Goal: Information Seeking & Learning: Check status

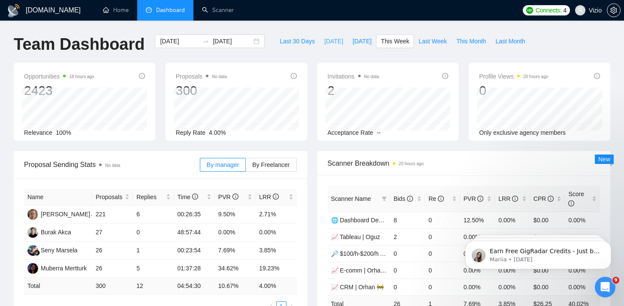
click at [327, 42] on span "[DATE]" at bounding box center [333, 40] width 19 height 9
type input "[DATE]"
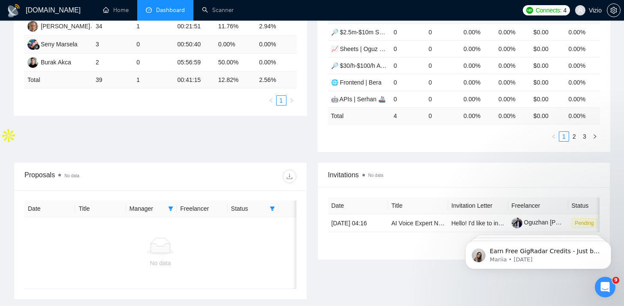
scroll to position [191, 0]
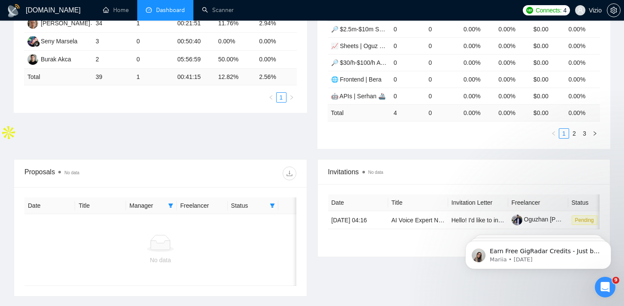
click at [264, 205] on span "Status" at bounding box center [248, 205] width 35 height 9
click at [273, 205] on icon "filter" at bounding box center [272, 205] width 5 height 5
click at [263, 220] on span "Chat" at bounding box center [250, 221] width 41 height 9
checkbox input "false"
click at [200, 183] on div "Proposals No data" at bounding box center [160, 172] width 272 height 27
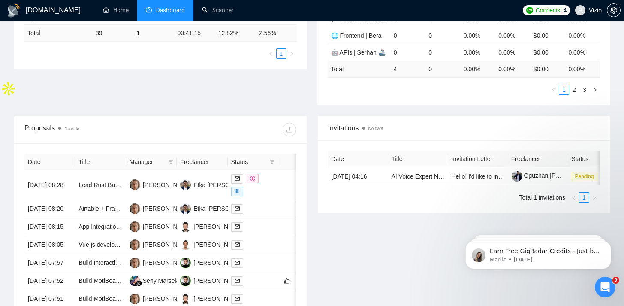
scroll to position [245, 0]
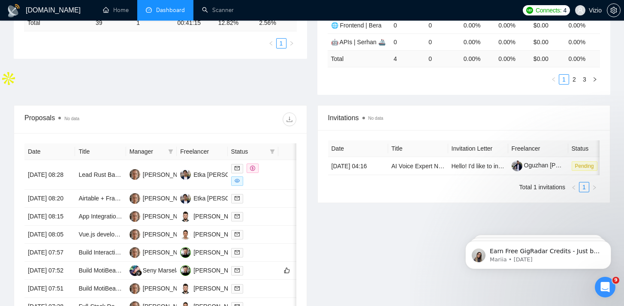
click at [165, 152] on div "Manager" at bounding box center [151, 151] width 44 height 9
click at [167, 152] on span at bounding box center [170, 151] width 9 height 13
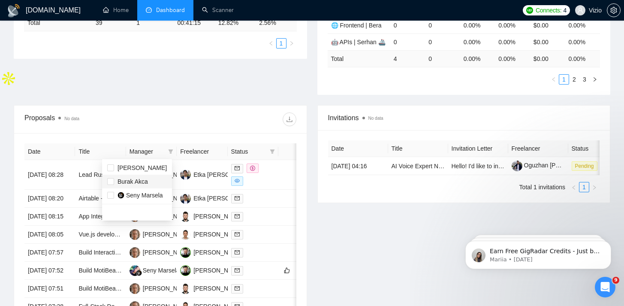
click at [159, 182] on span "Burak Akca" at bounding box center [137, 181] width 60 height 9
checkbox input "true"
click at [176, 113] on div at bounding box center [228, 119] width 136 height 14
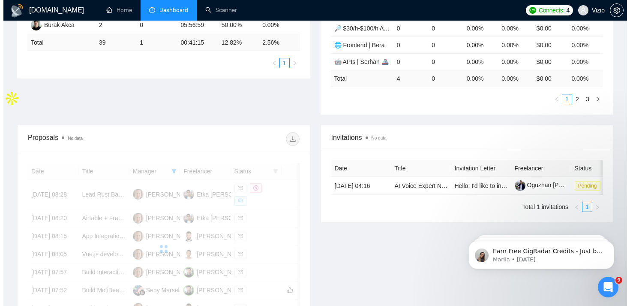
scroll to position [235, 0]
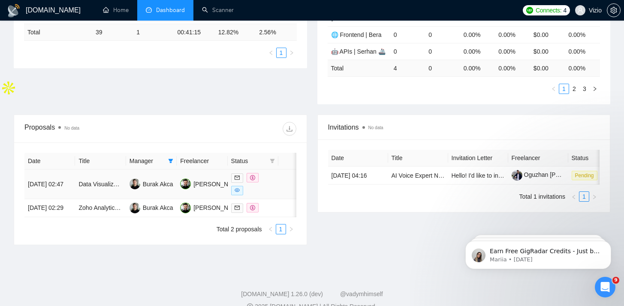
click at [216, 195] on td "[PERSON_NAME]" at bounding box center [202, 184] width 51 height 30
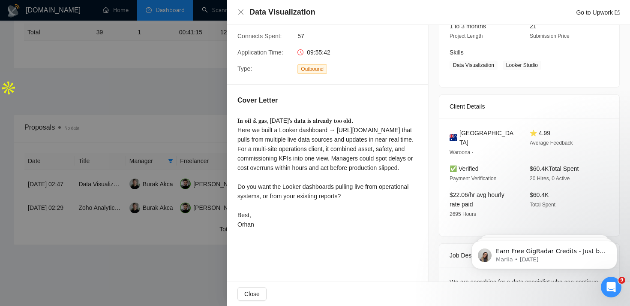
scroll to position [204, 0]
